Goal: Navigation & Orientation: Find specific page/section

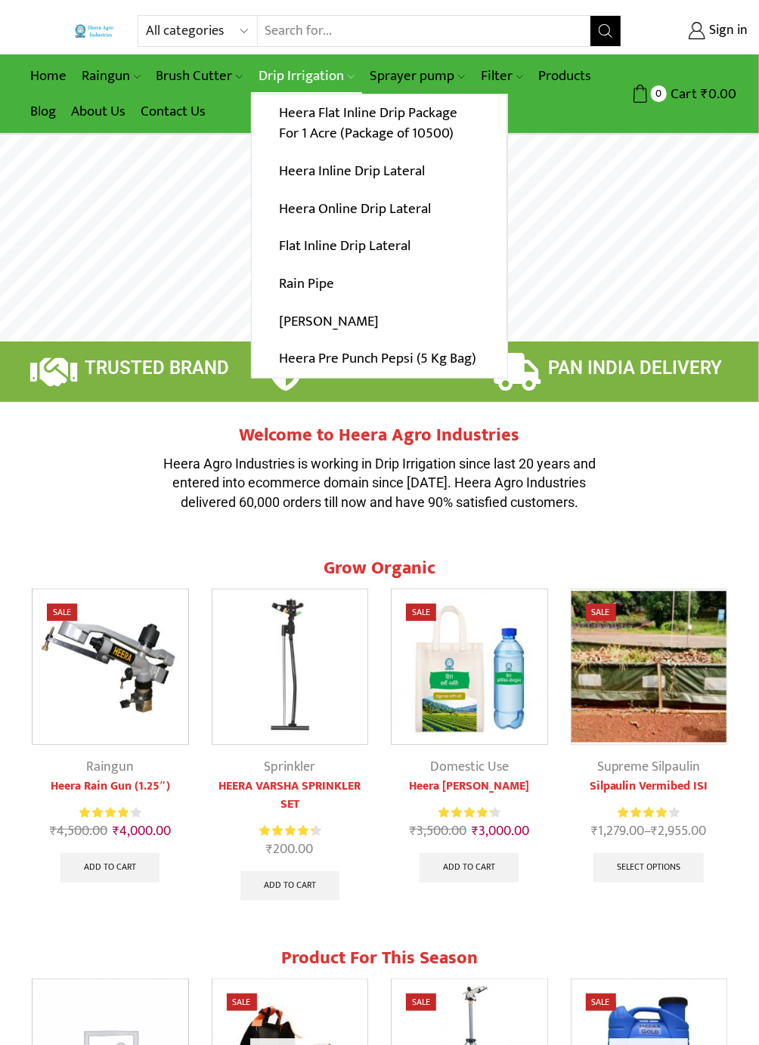
click at [335, 71] on link "Drip Irrigation" at bounding box center [306, 76] width 111 height 36
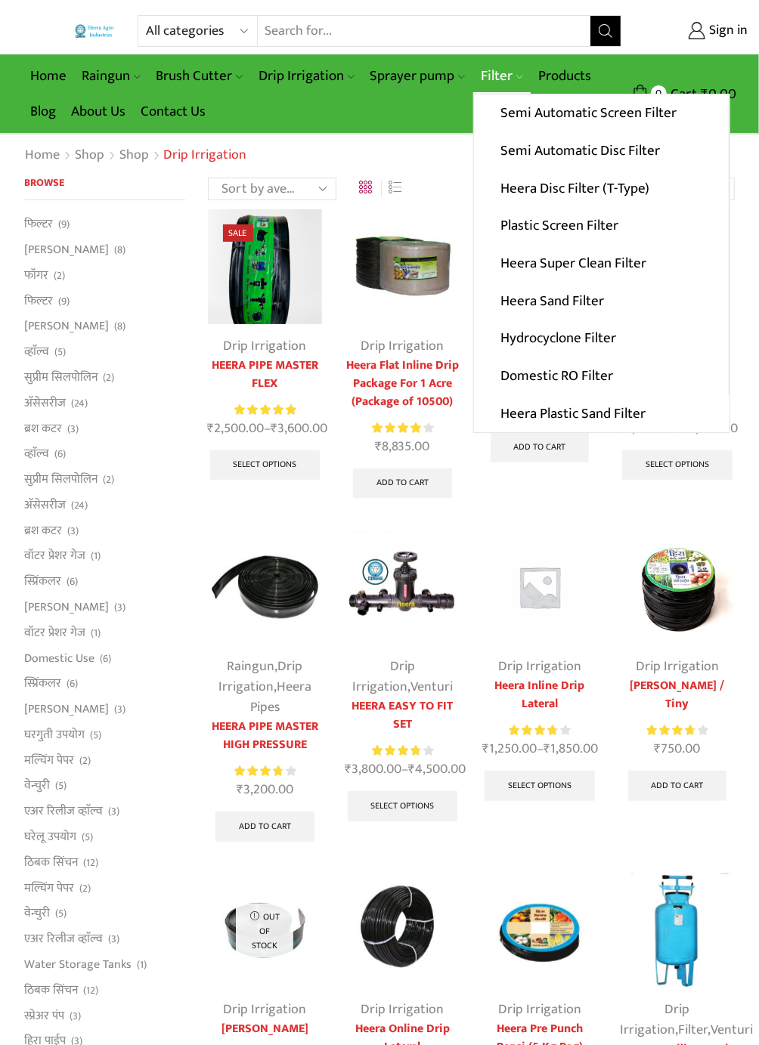
click at [517, 75] on icon at bounding box center [519, 76] width 7 height 7
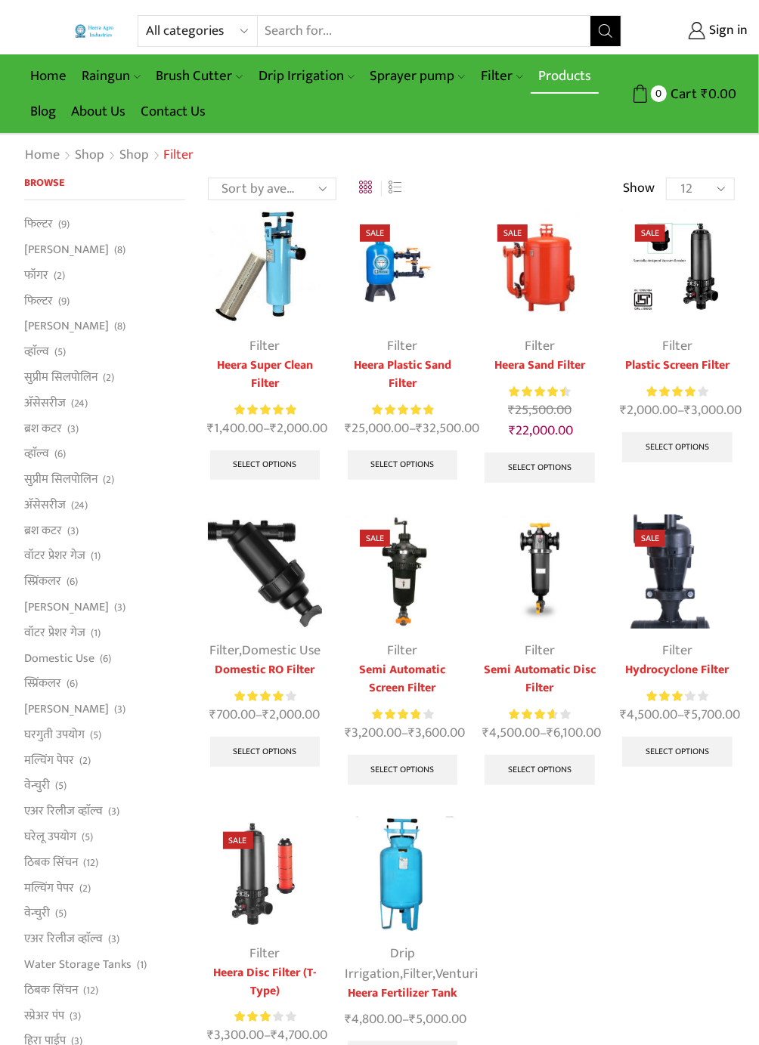
click at [584, 74] on link "Products" at bounding box center [564, 76] width 68 height 36
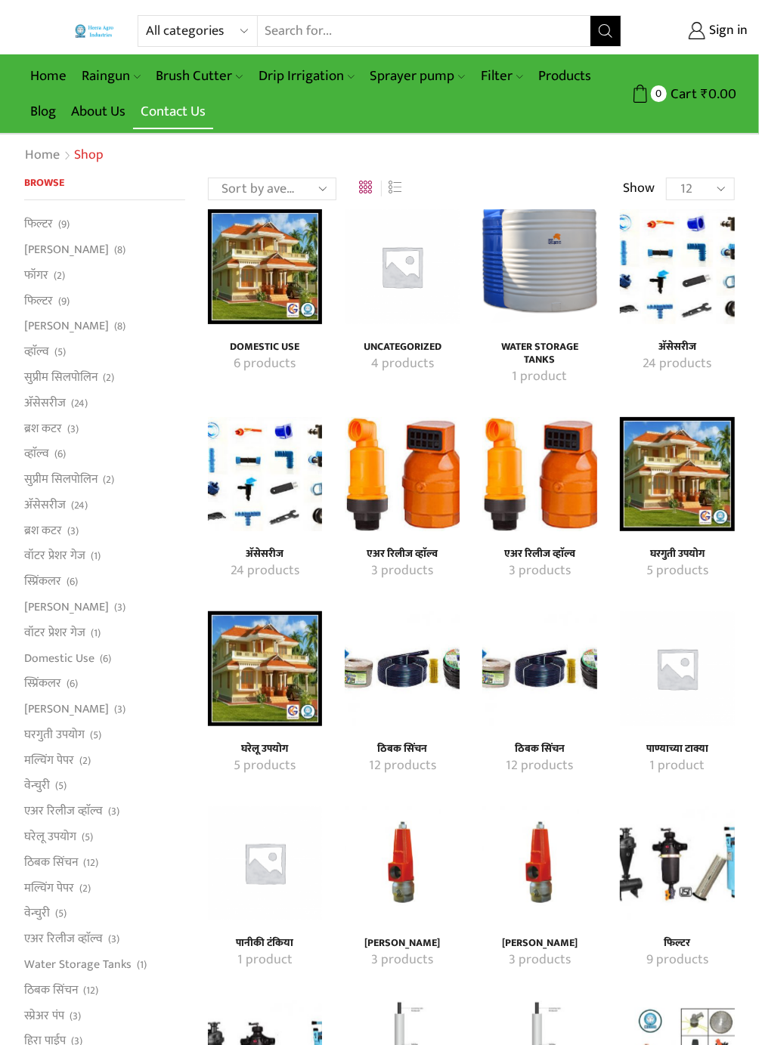
click at [184, 110] on link "Contact Us" at bounding box center [173, 112] width 80 height 36
